Goal: Transaction & Acquisition: Purchase product/service

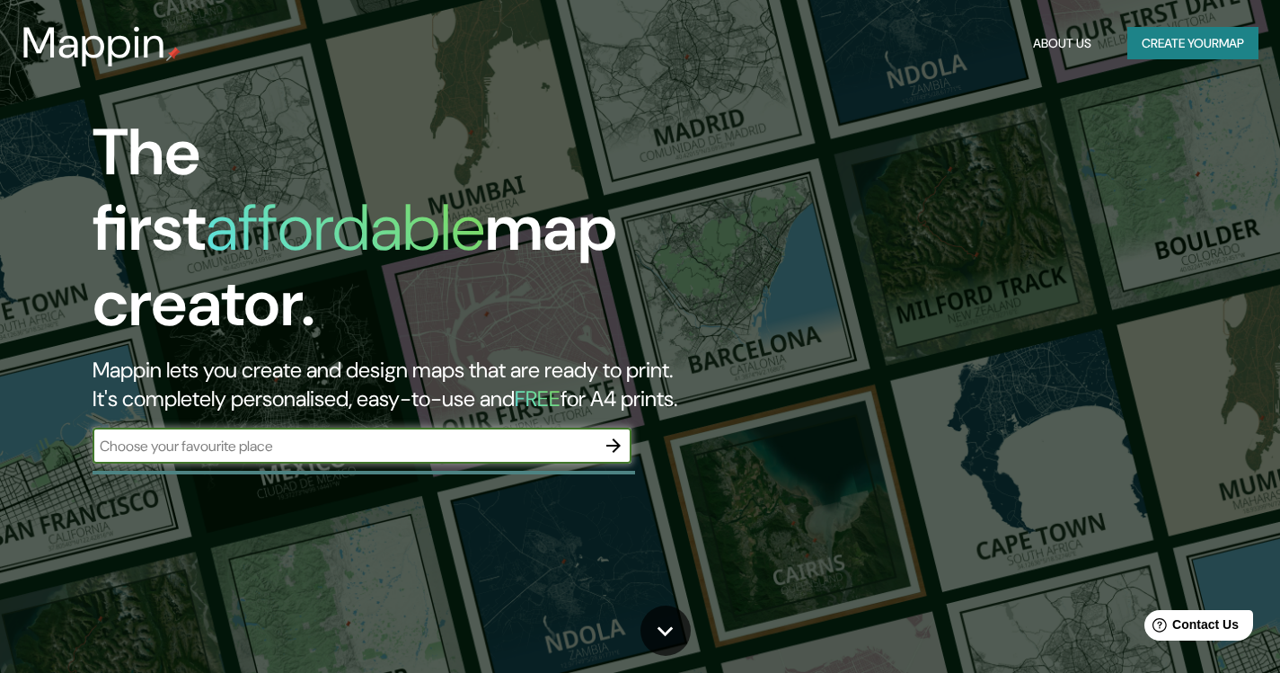
click at [277, 435] on input "text" at bounding box center [343, 445] width 503 height 21
click at [224, 435] on input "text" at bounding box center [343, 445] width 503 height 21
type input "[GEOGRAPHIC_DATA]"
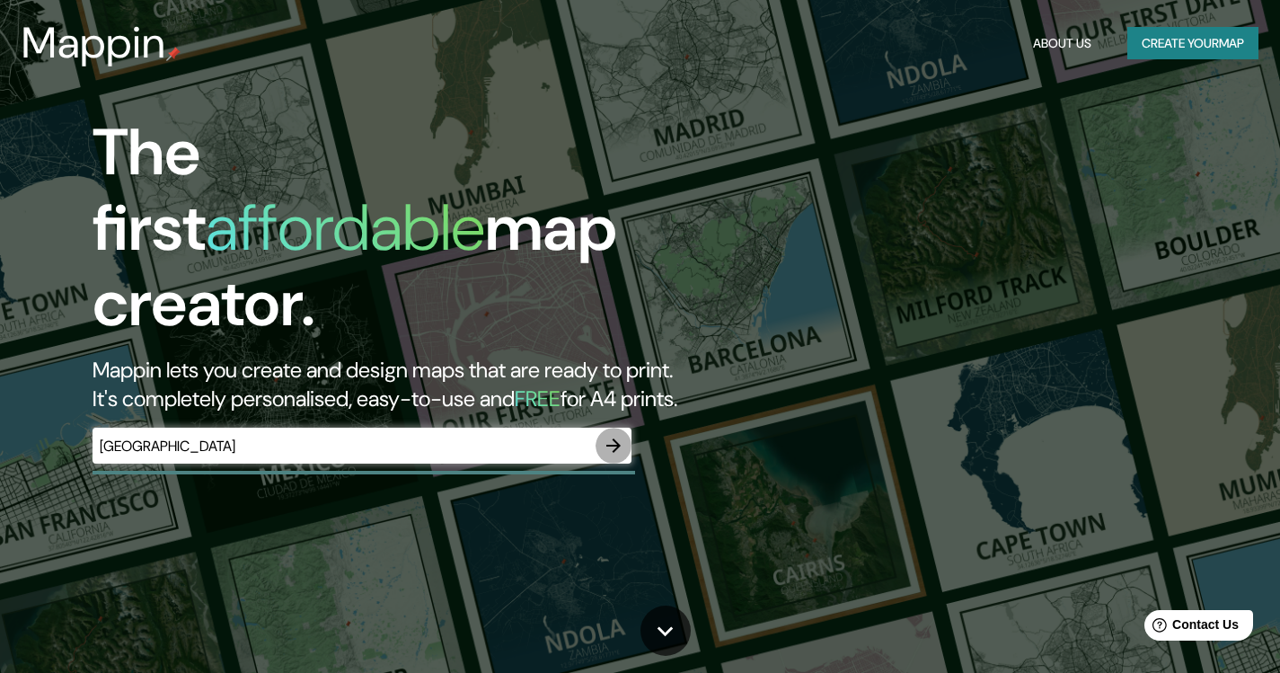
click at [613, 435] on icon "button" at bounding box center [614, 446] width 22 height 22
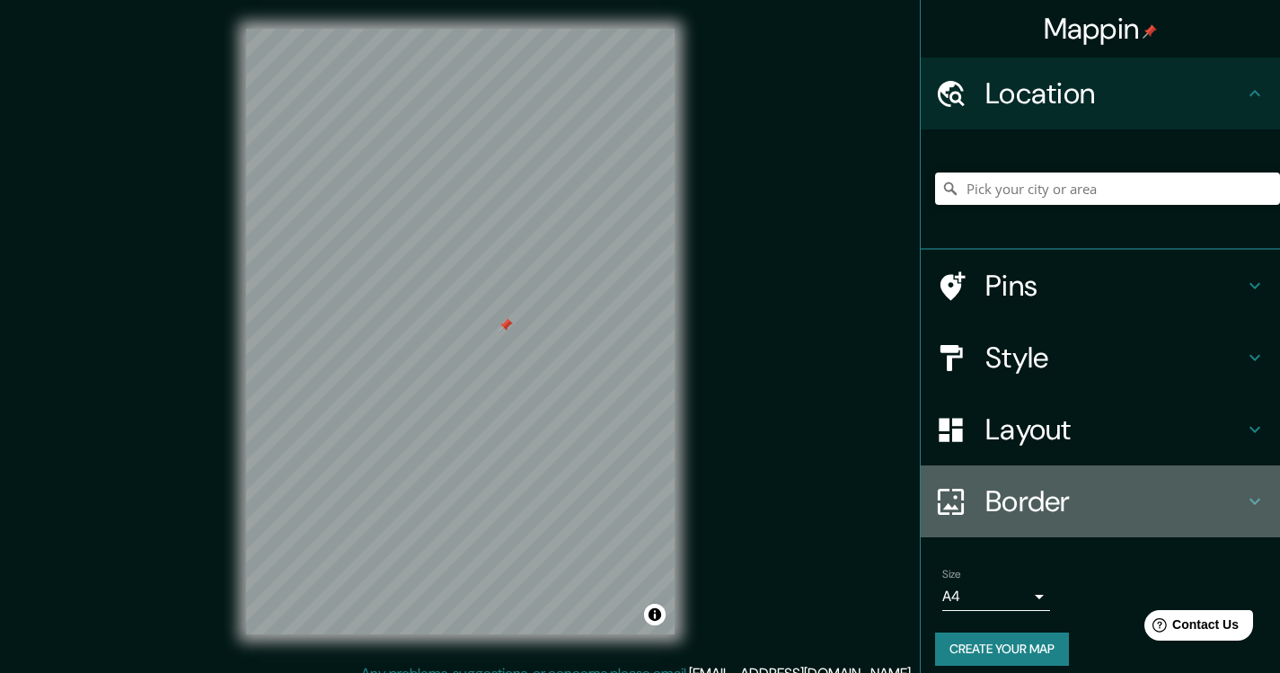
click at [985, 502] on h4 "Border" at bounding box center [1114, 501] width 259 height 36
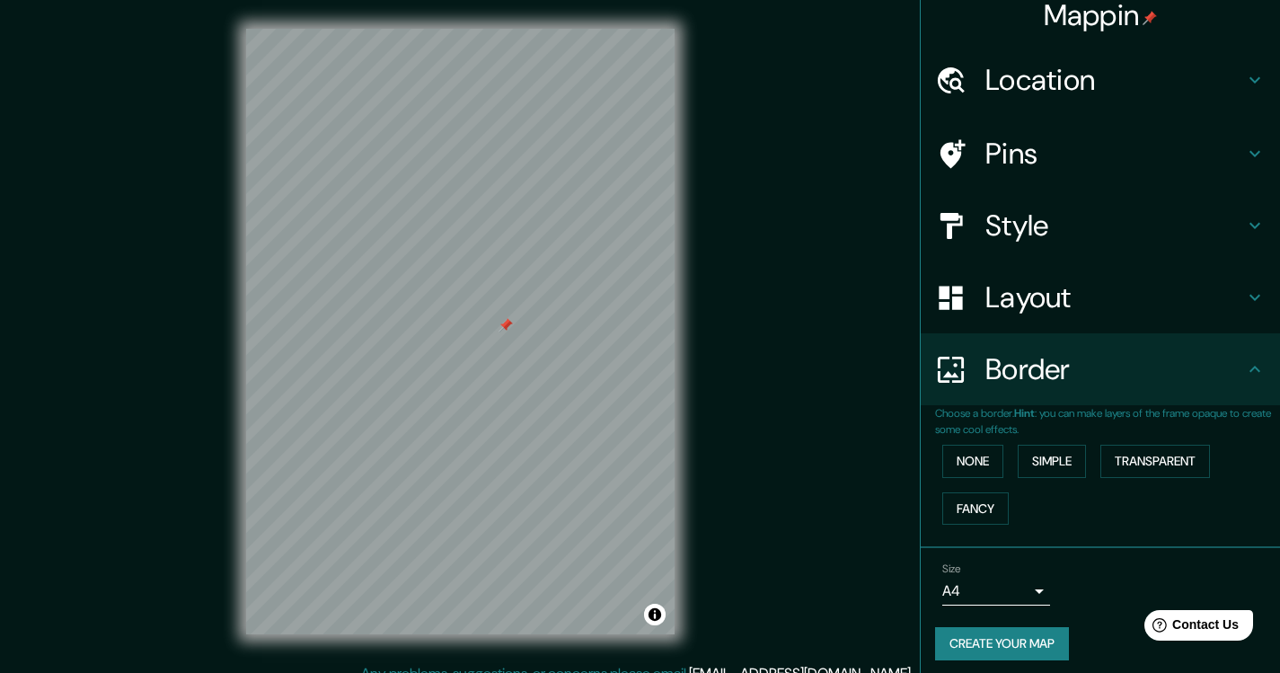
scroll to position [22, 0]
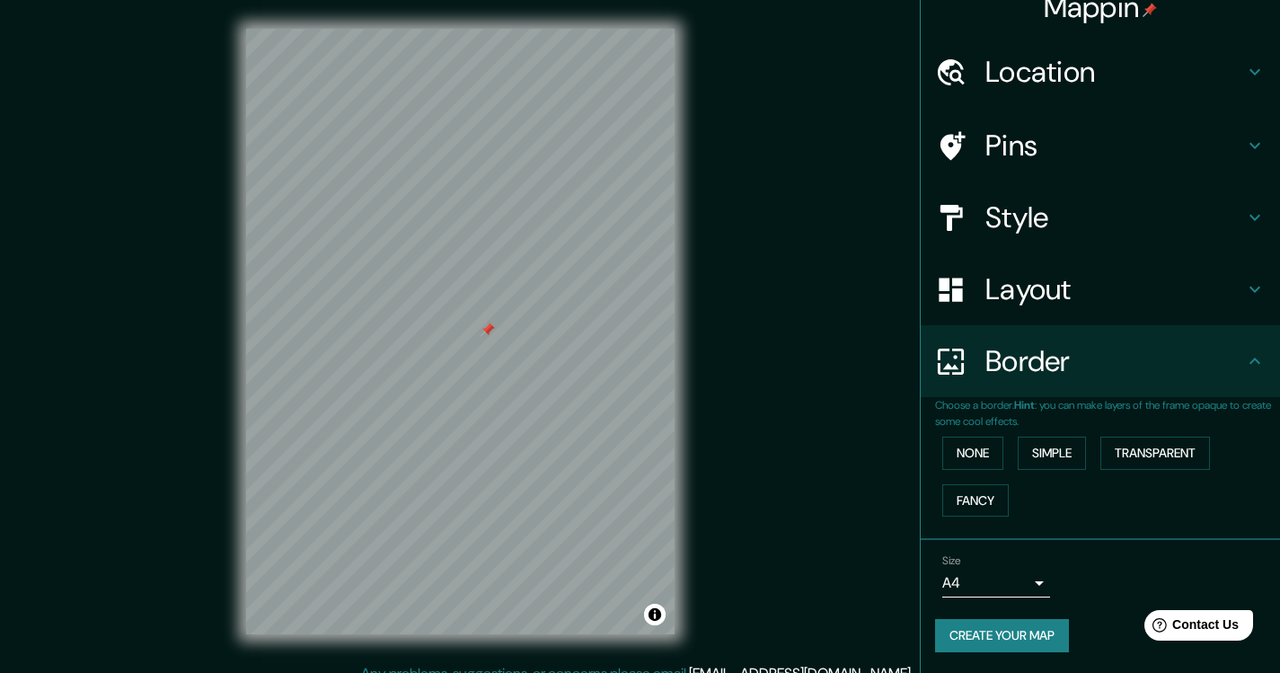
click at [947, 373] on icon at bounding box center [950, 361] width 26 height 26
click at [1028, 453] on button "Simple" at bounding box center [1051, 452] width 68 height 33
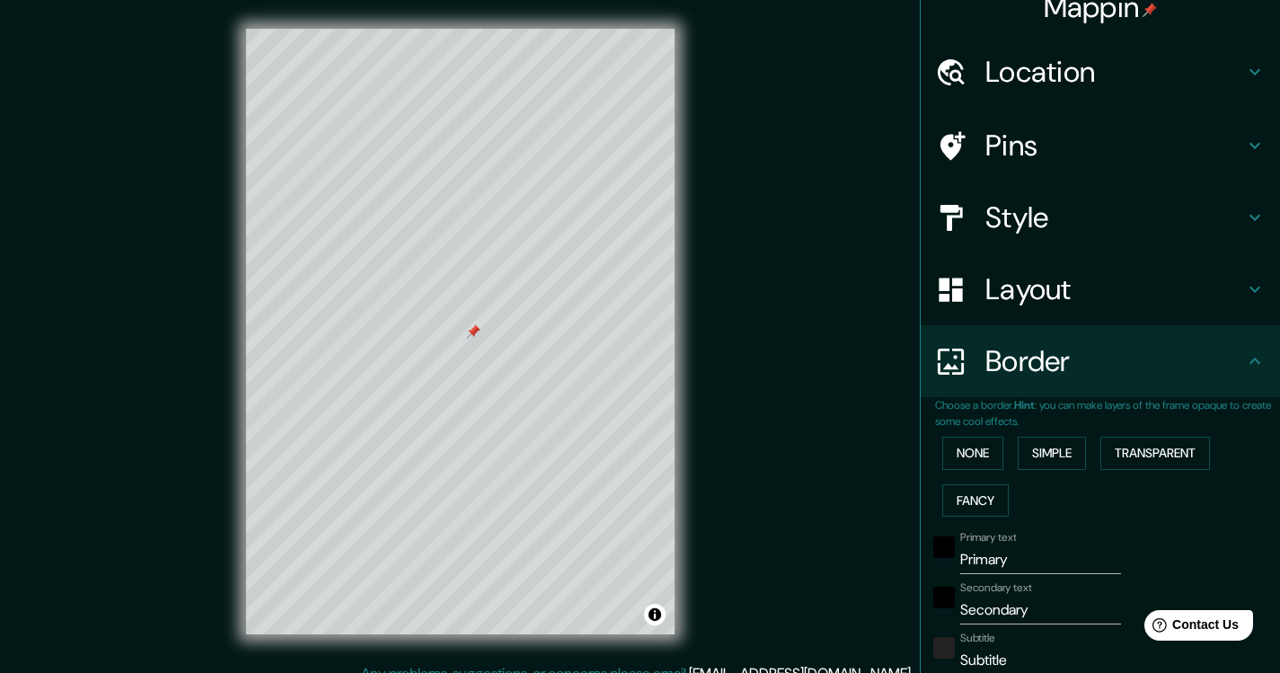
click at [1095, 358] on h4 "Border" at bounding box center [1114, 361] width 259 height 36
click at [977, 451] on button "None" at bounding box center [972, 452] width 61 height 33
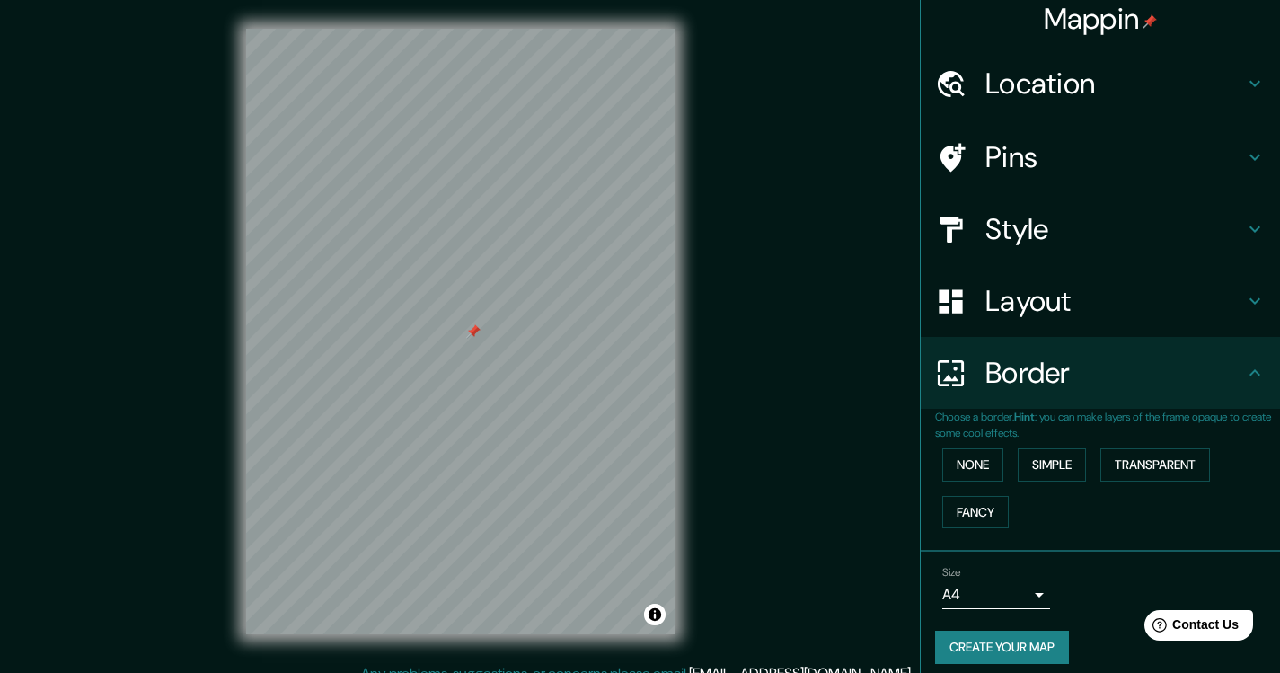
scroll to position [0, 0]
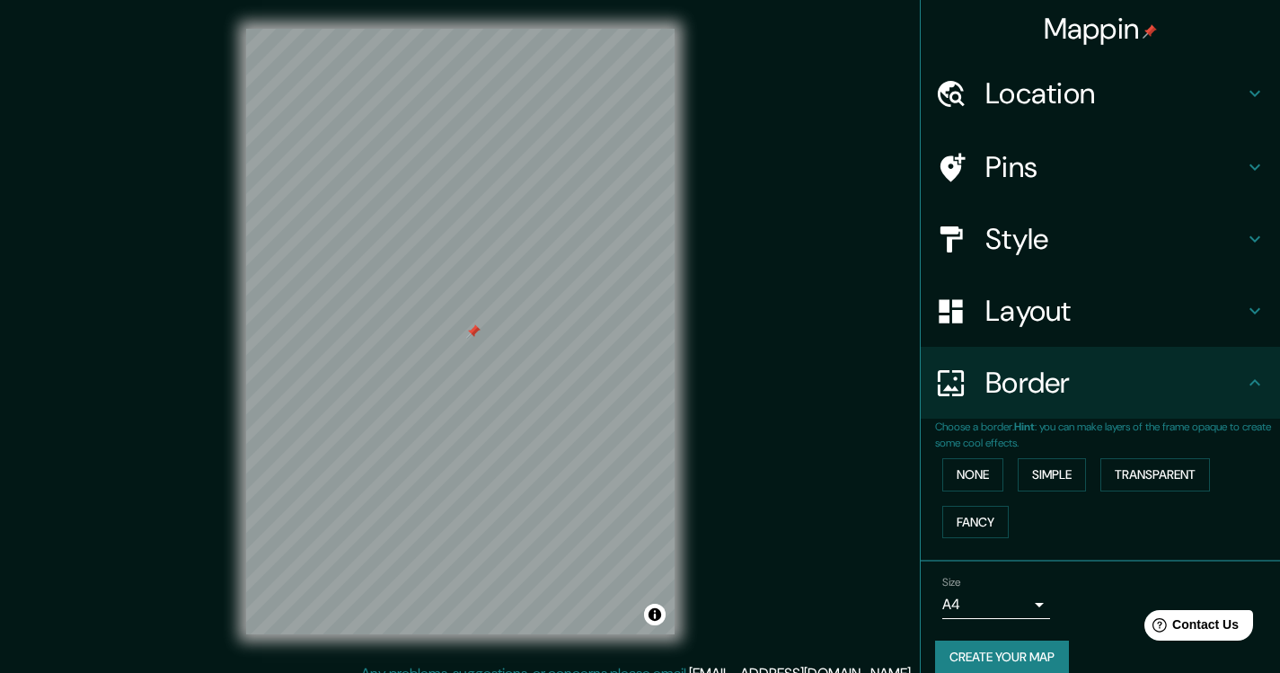
click at [1024, 221] on h4 "Style" at bounding box center [1114, 239] width 259 height 36
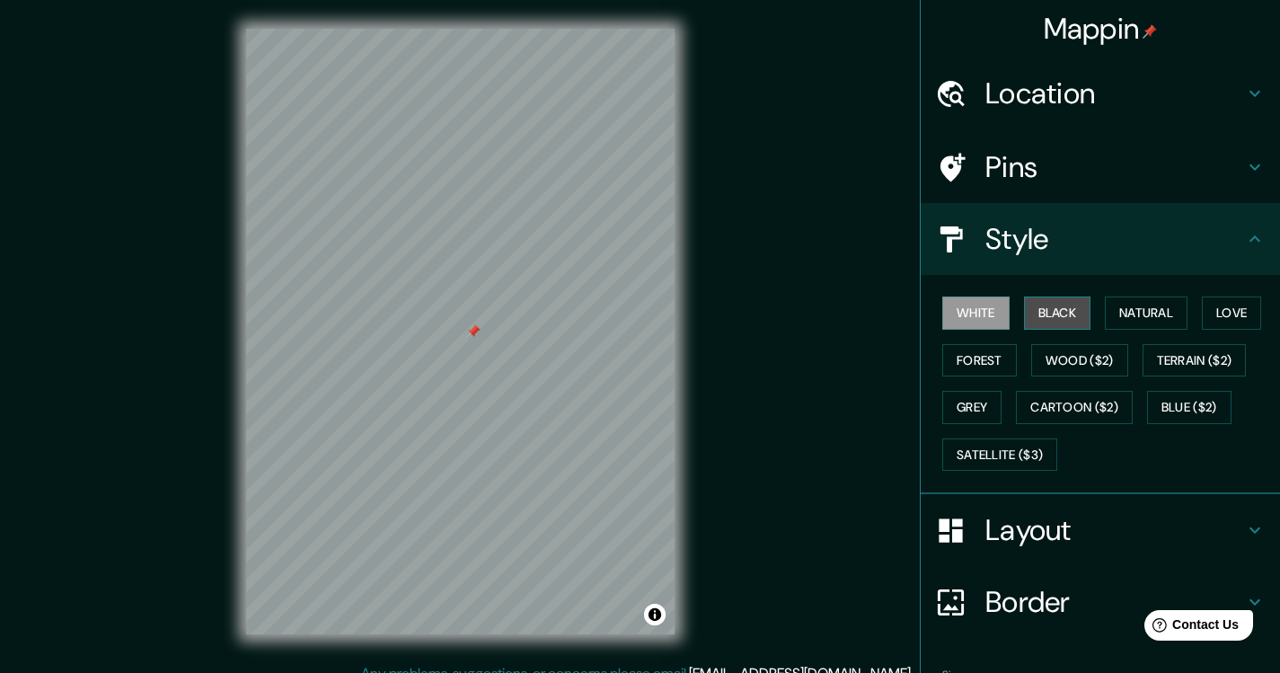
click at [1045, 317] on button "Black" at bounding box center [1057, 312] width 67 height 33
